Goal: Find specific page/section: Find specific page/section

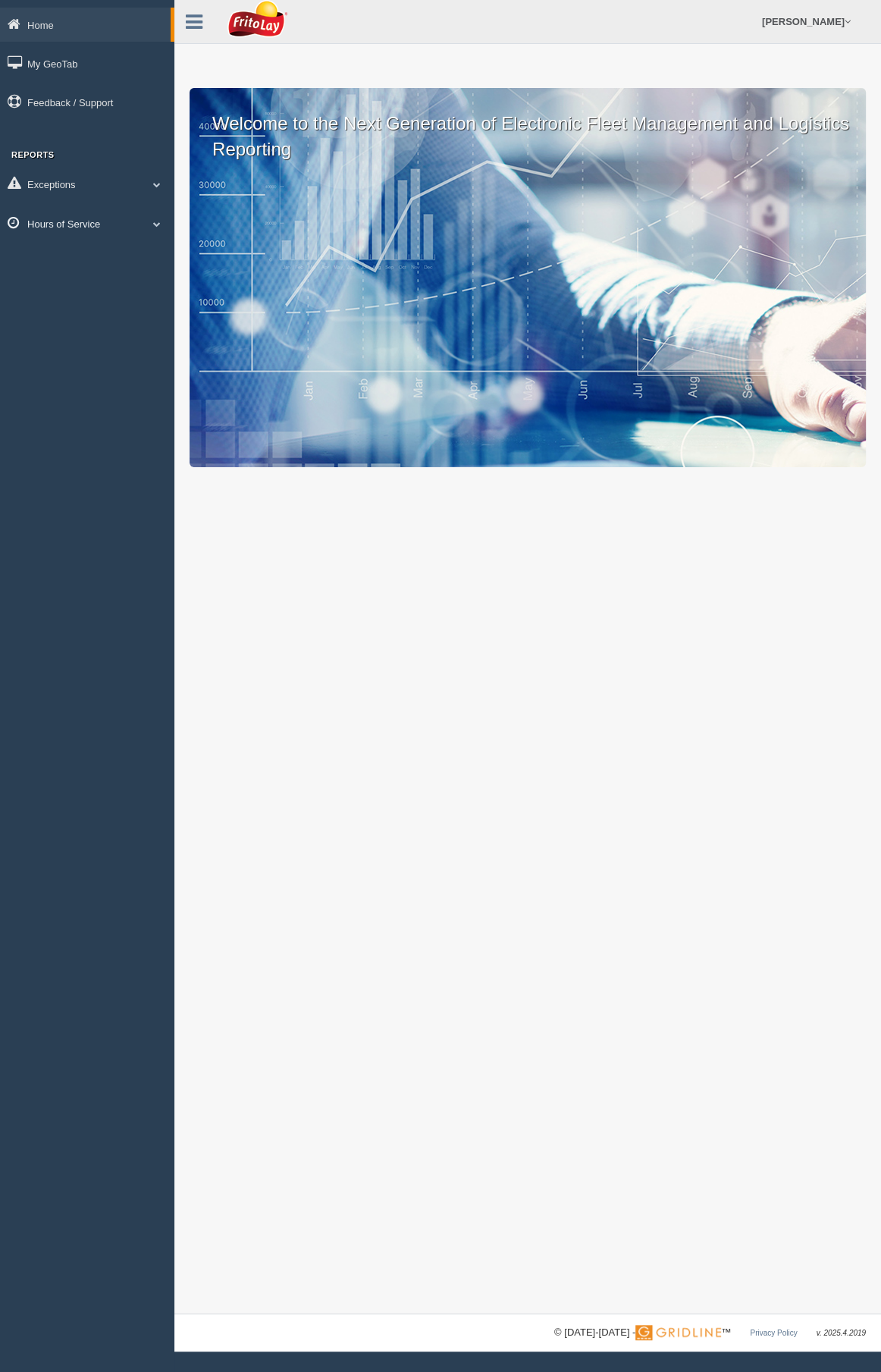
click at [50, 235] on link "Hours of Service" at bounding box center [87, 223] width 174 height 34
click at [54, 228] on link "Hours of Service" at bounding box center [85, 223] width 170 height 34
click at [60, 221] on link "Hours of Service" at bounding box center [87, 223] width 174 height 34
click at [61, 257] on link "HOS Explanation Reports" at bounding box center [98, 259] width 143 height 27
